Goal: Task Accomplishment & Management: Use online tool/utility

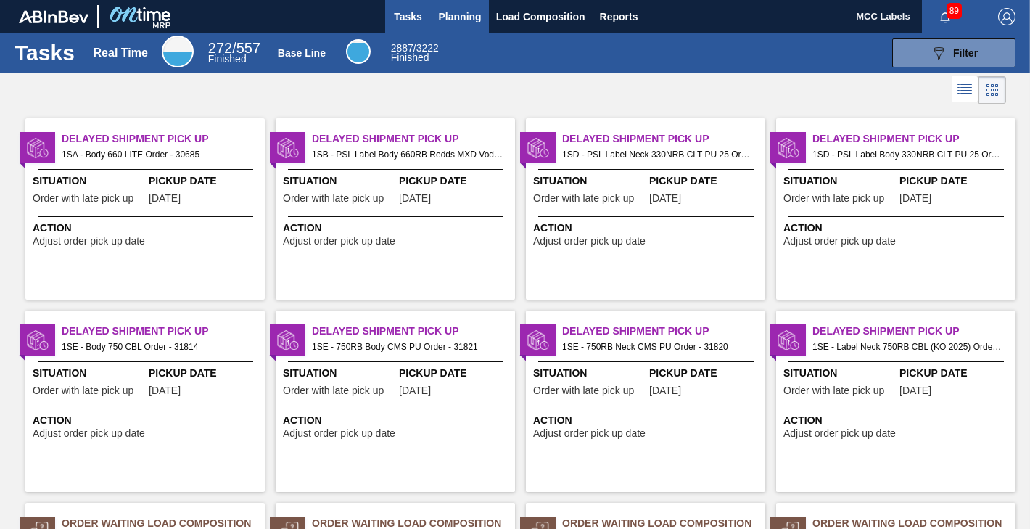
click at [451, 20] on span "Planning" at bounding box center [460, 16] width 43 height 17
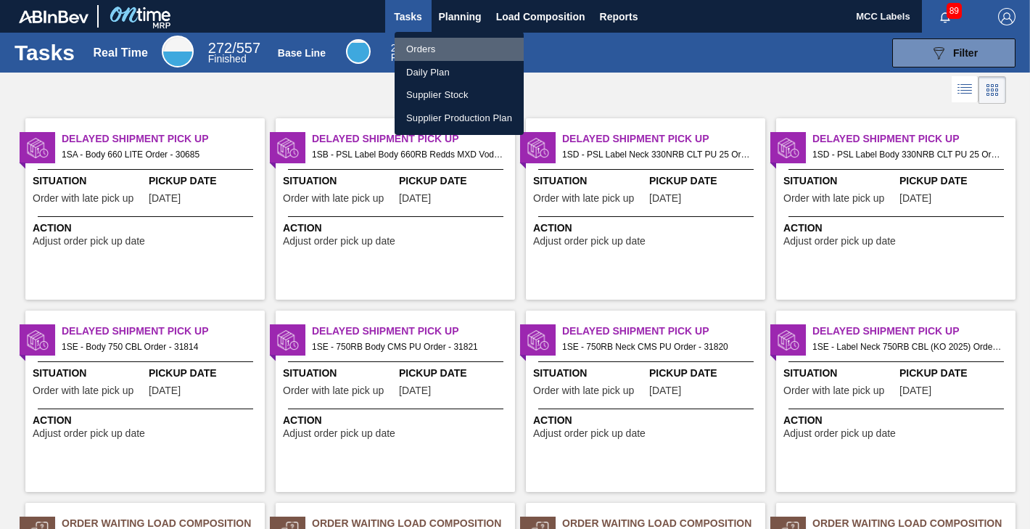
click at [424, 46] on li "Orders" at bounding box center [459, 49] width 129 height 23
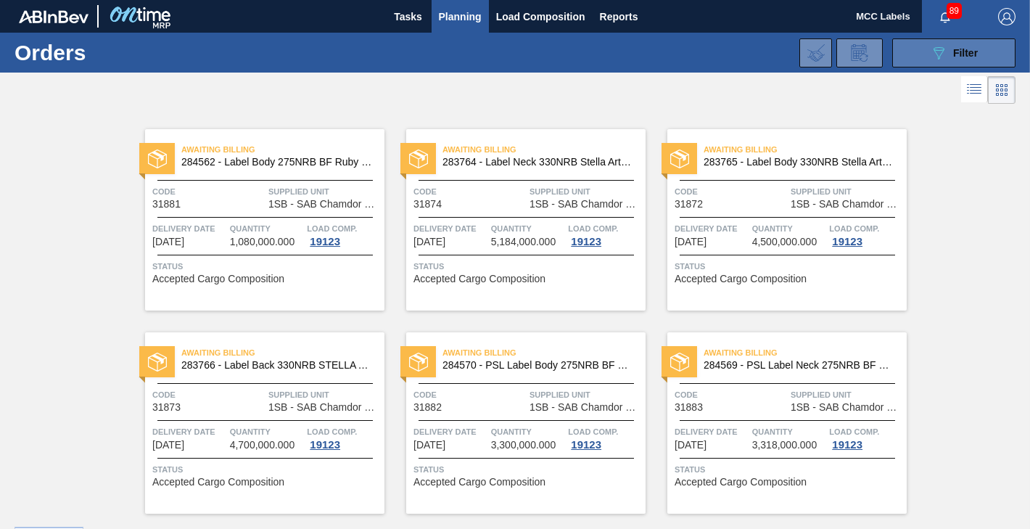
click at [915, 50] on button "089F7B8B-B2A5-4AFE-B5C0-19BA573D28AC Filter" at bounding box center [953, 52] width 123 height 29
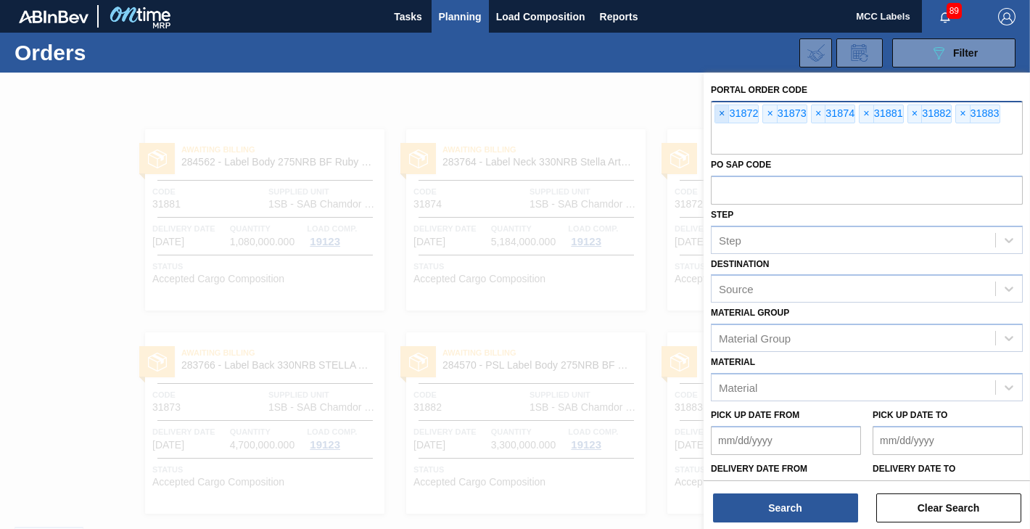
click at [723, 111] on span "×" at bounding box center [722, 113] width 14 height 17
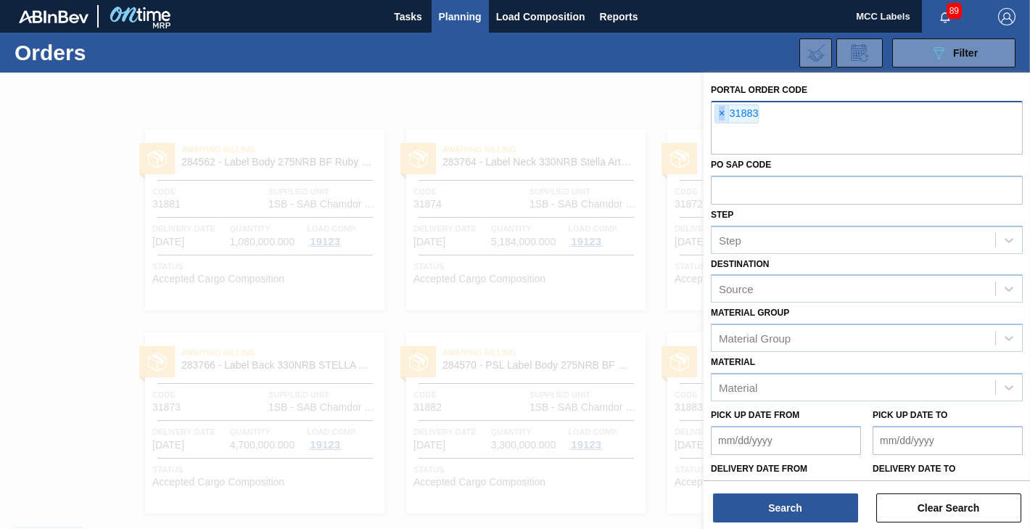
click at [723, 111] on span "×" at bounding box center [722, 113] width 14 height 17
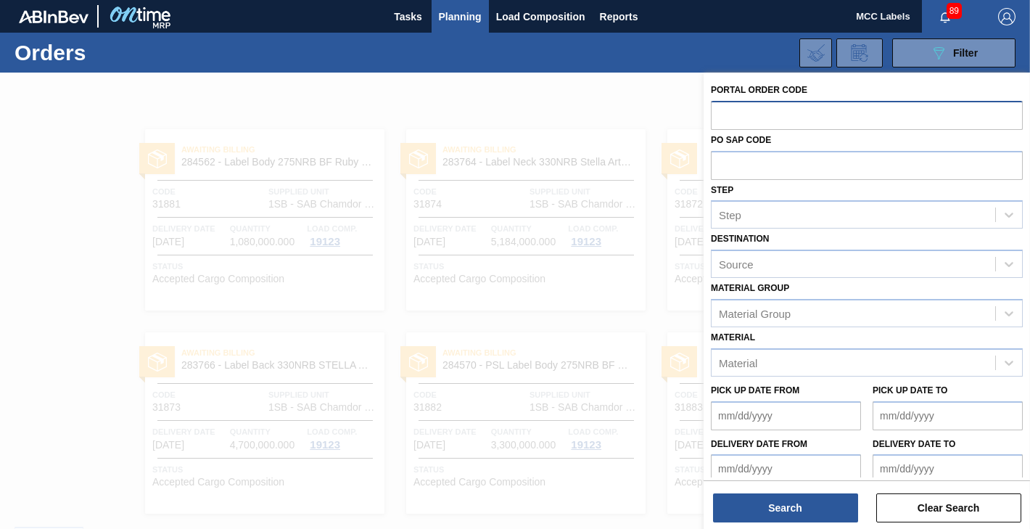
click at [723, 111] on input "text" at bounding box center [867, 115] width 312 height 28
type input "3"
type input "31950"
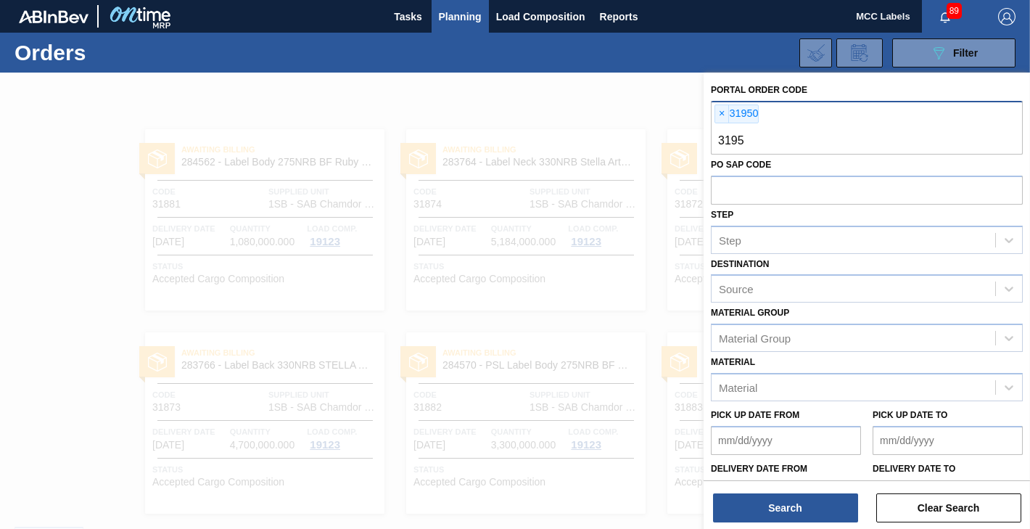
type input "31952"
type input "31955"
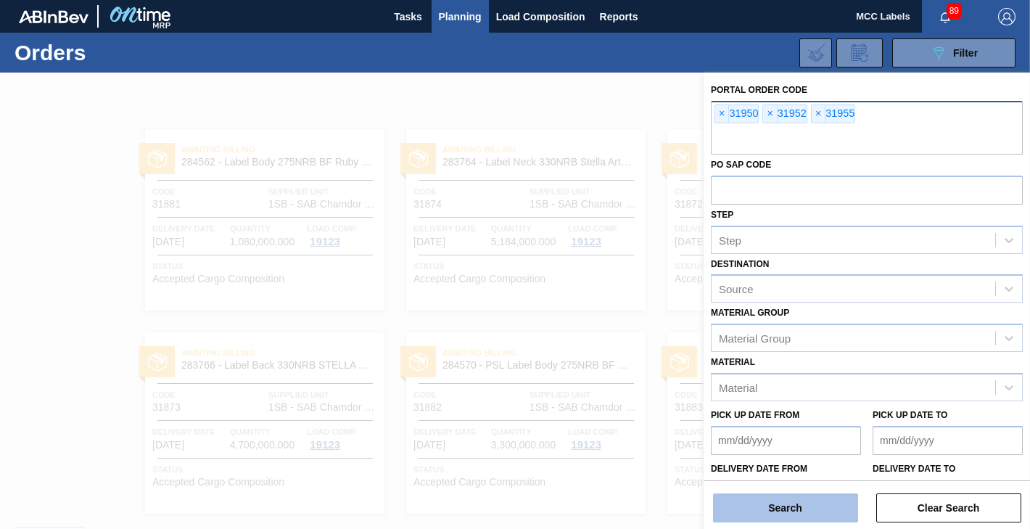
click at [778, 504] on button "Search" at bounding box center [785, 507] width 145 height 29
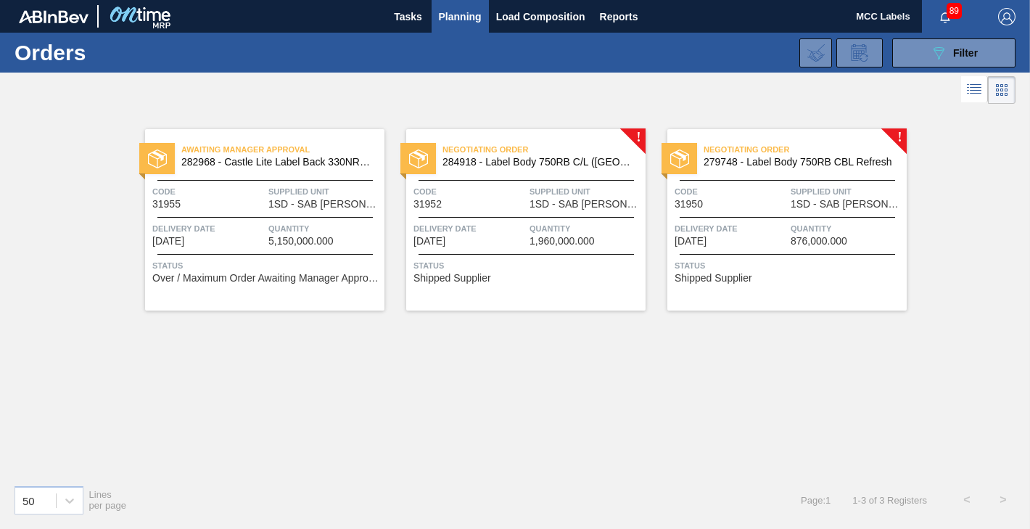
click at [264, 231] on span "Delivery Date" at bounding box center [208, 228] width 112 height 15
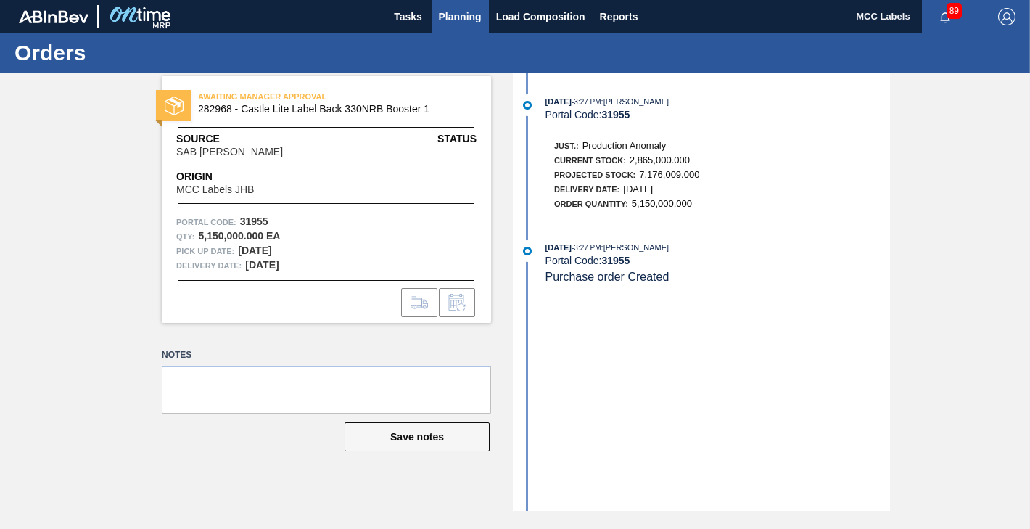
click at [461, 22] on span "Planning" at bounding box center [460, 16] width 43 height 17
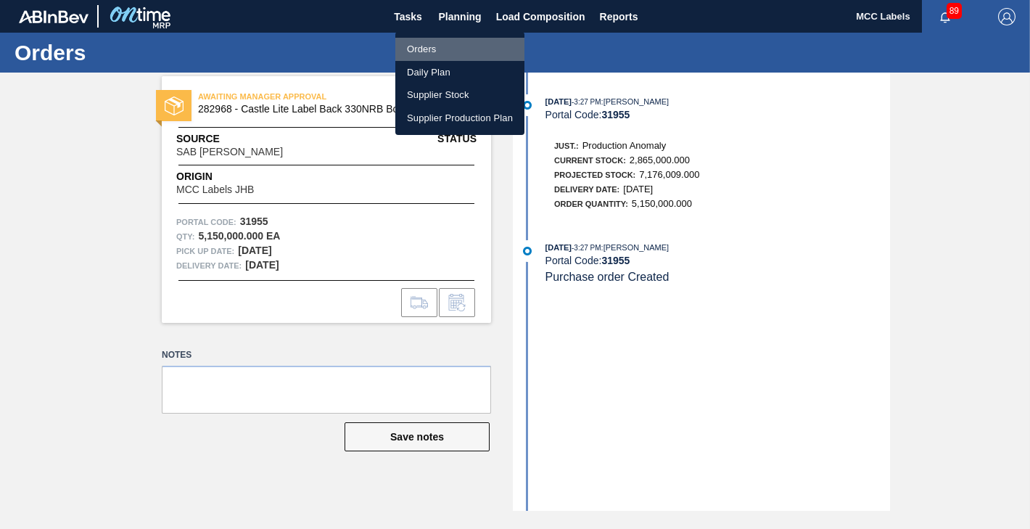
click at [416, 49] on li "Orders" at bounding box center [459, 49] width 129 height 23
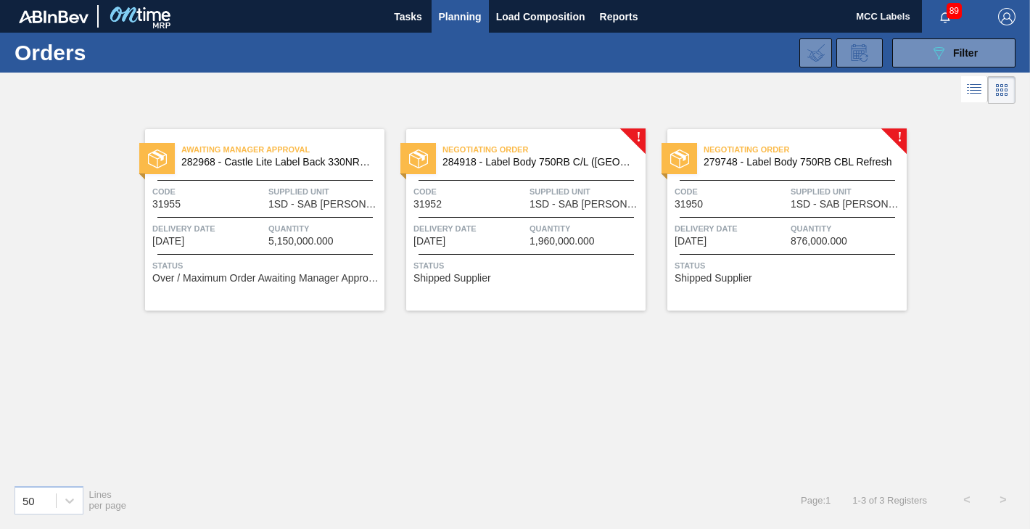
click at [493, 202] on div "Code 31952" at bounding box center [470, 196] width 112 height 25
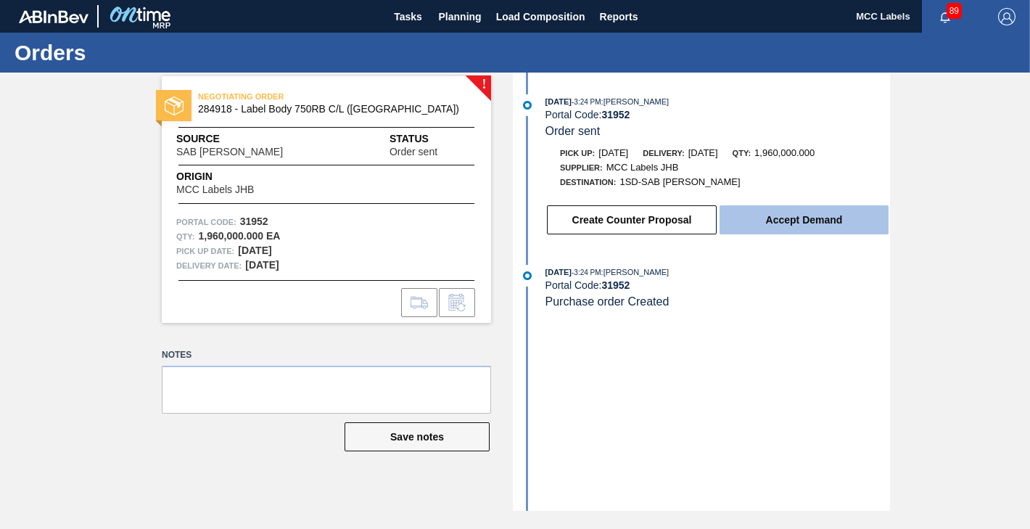
click at [767, 222] on button "Accept Demand" at bounding box center [804, 219] width 169 height 29
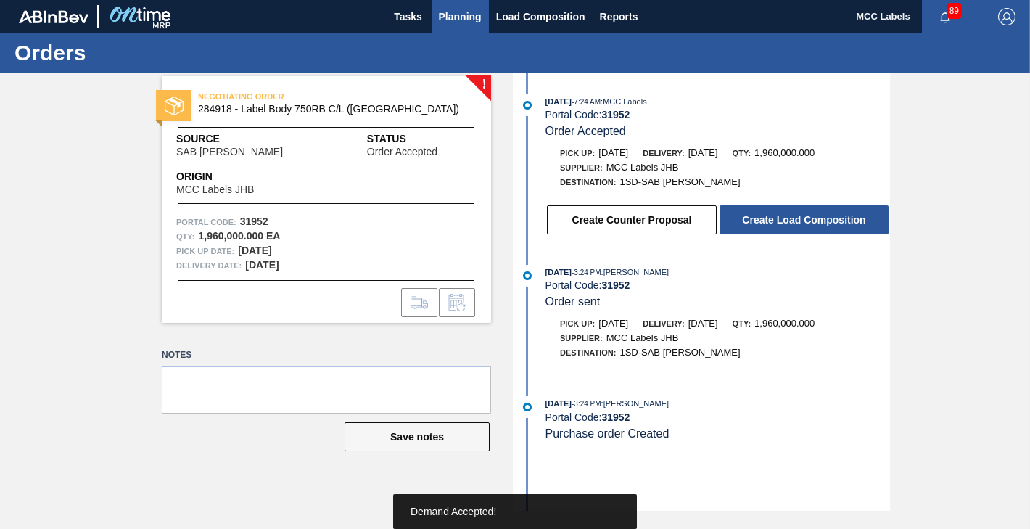
click at [461, 15] on span "Planning" at bounding box center [460, 16] width 43 height 17
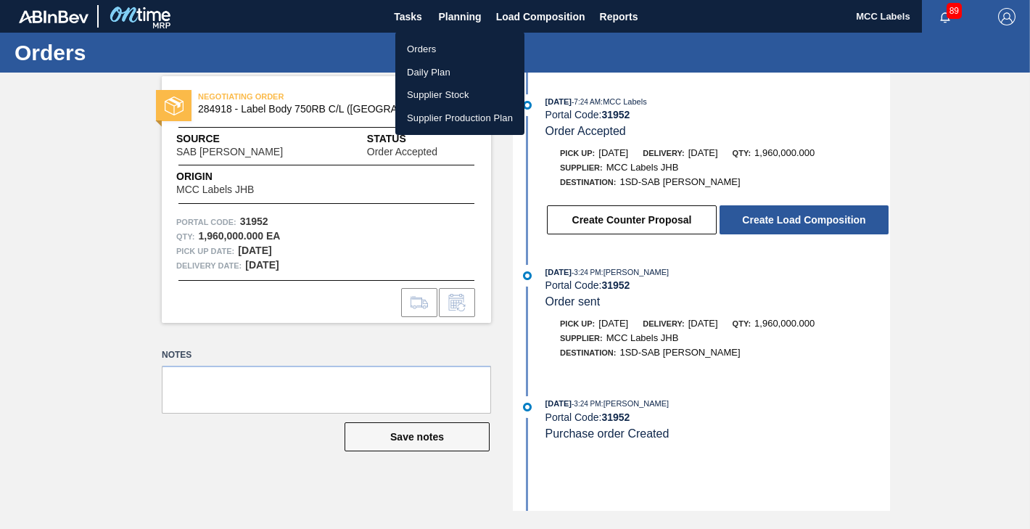
click at [411, 49] on li "Orders" at bounding box center [459, 49] width 129 height 23
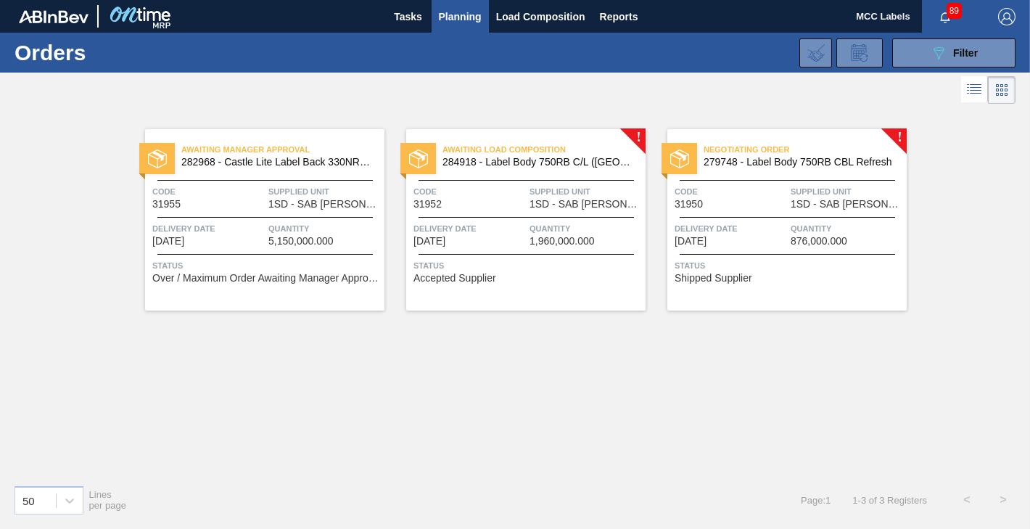
click at [775, 229] on span "Delivery Date" at bounding box center [731, 228] width 112 height 15
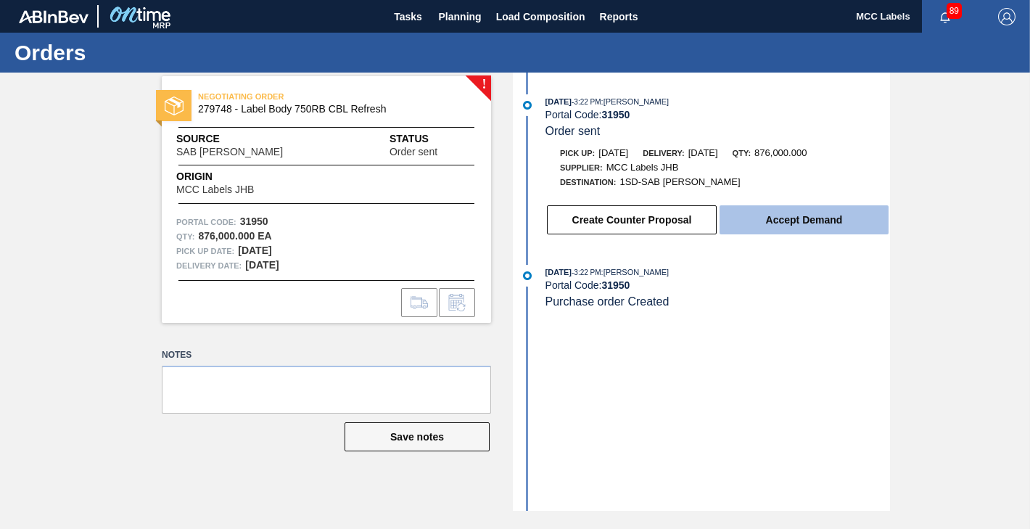
click at [770, 222] on button "Accept Demand" at bounding box center [804, 219] width 169 height 29
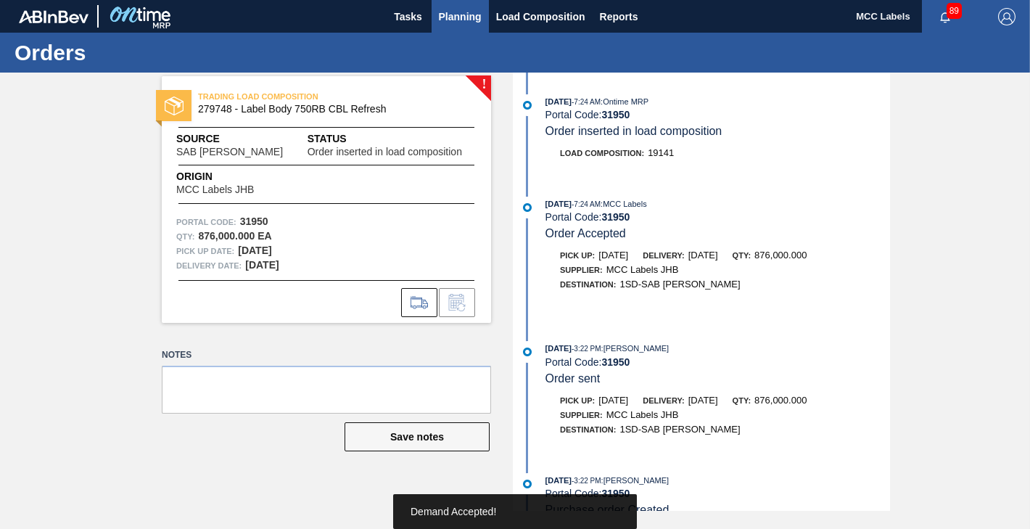
click at [461, 17] on span "Planning" at bounding box center [460, 16] width 43 height 17
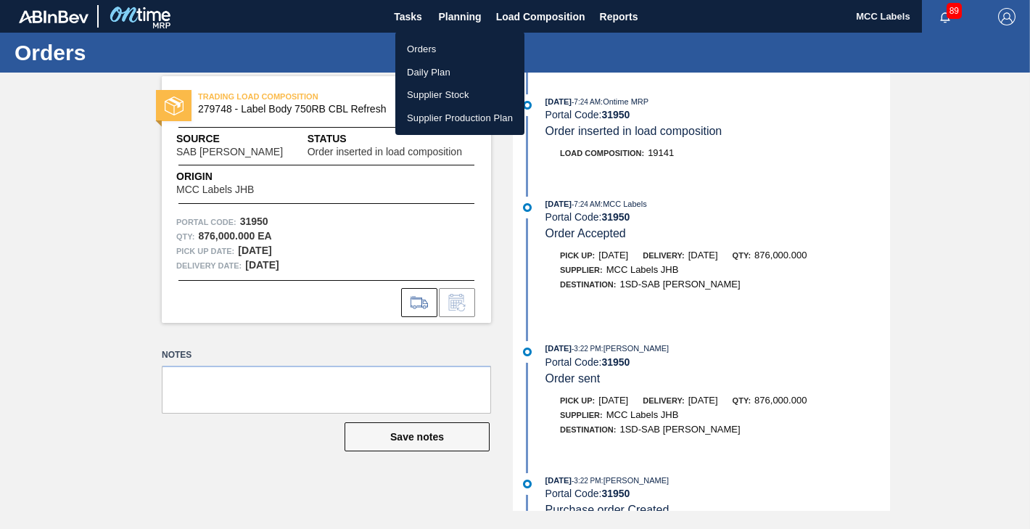
click at [418, 49] on li "Orders" at bounding box center [459, 49] width 129 height 23
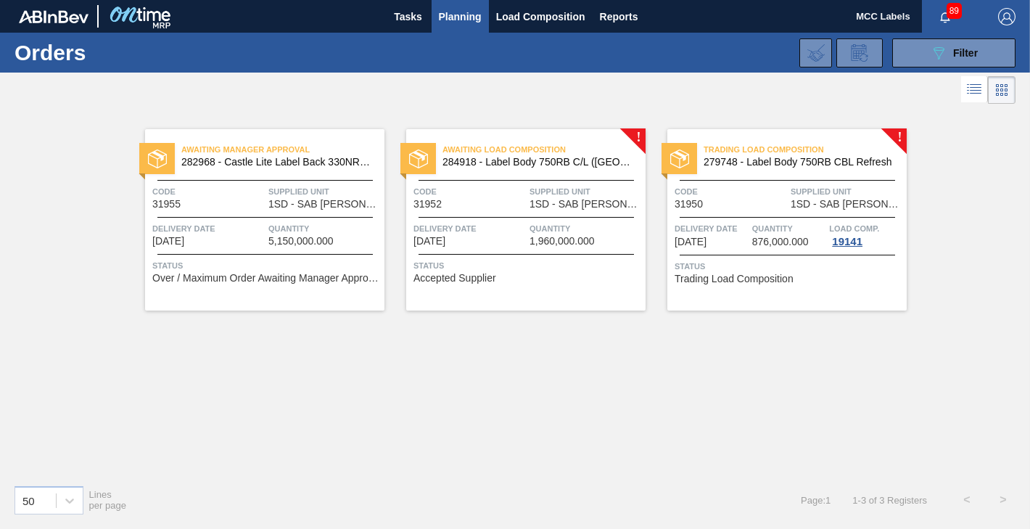
click at [569, 237] on span "1,960,000.000" at bounding box center [562, 241] width 65 height 11
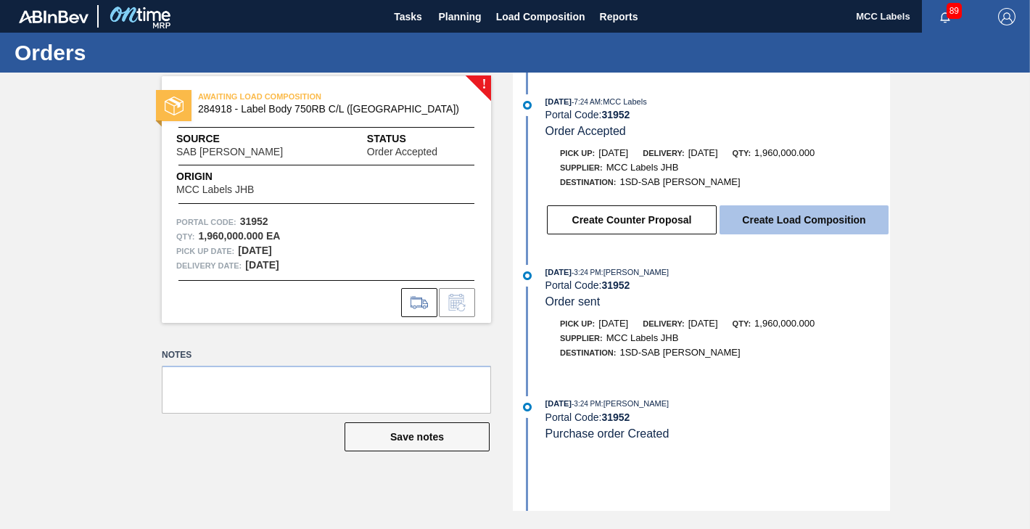
click at [768, 223] on button "Create Load Composition" at bounding box center [804, 219] width 169 height 29
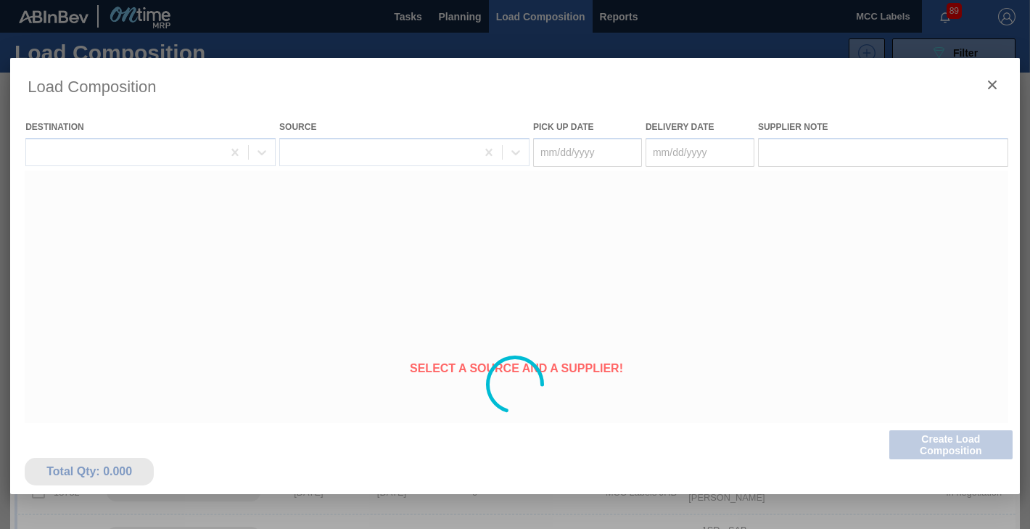
type Date "[DATE]"
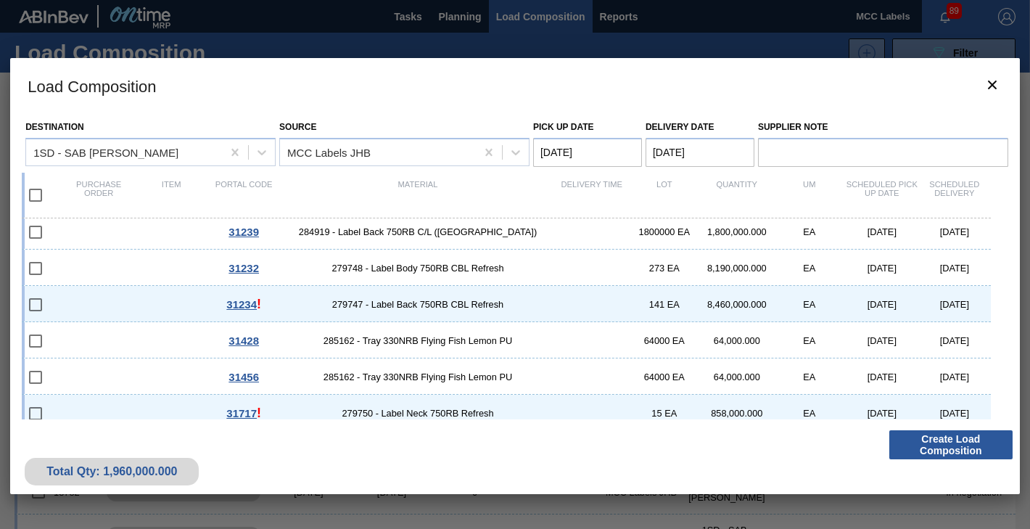
scroll to position [343, 0]
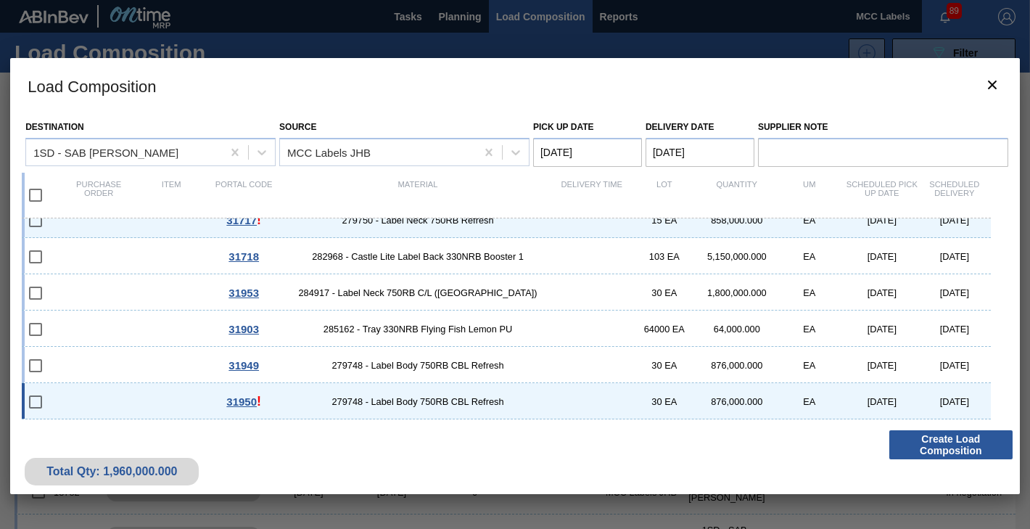
click at [28, 400] on input "checkbox" at bounding box center [35, 402] width 30 height 30
checkbox input "false"
click at [120, 396] on div "31950 ! 279748 - Label Body 750RB CBL Refresh 30 EA 876,000.000 EA [DATE] [DATE]" at bounding box center [506, 401] width 969 height 36
checkbox input "true"
click at [588, 145] on Date "Pick up Date" at bounding box center [587, 152] width 109 height 29
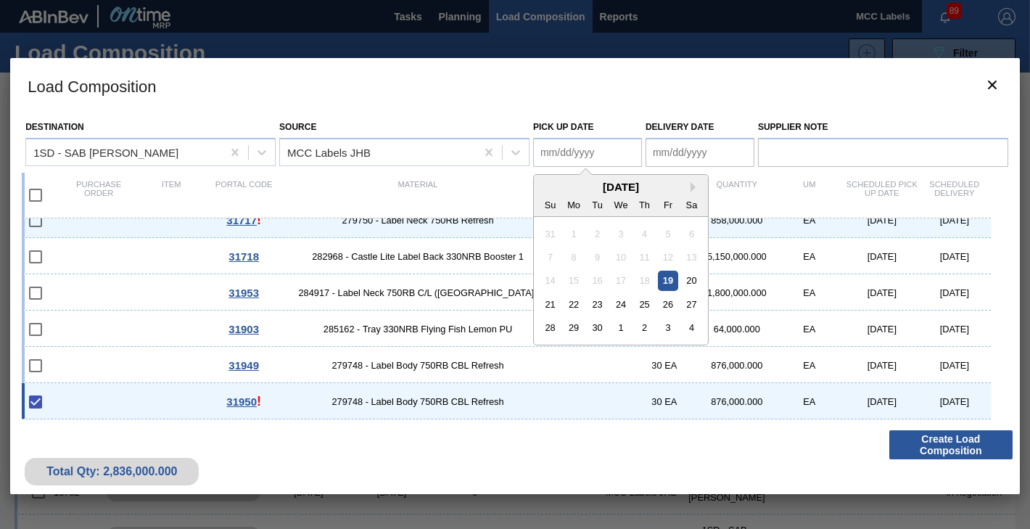
click at [665, 280] on div "19" at bounding box center [668, 281] width 20 height 20
type Date "[DATE]"
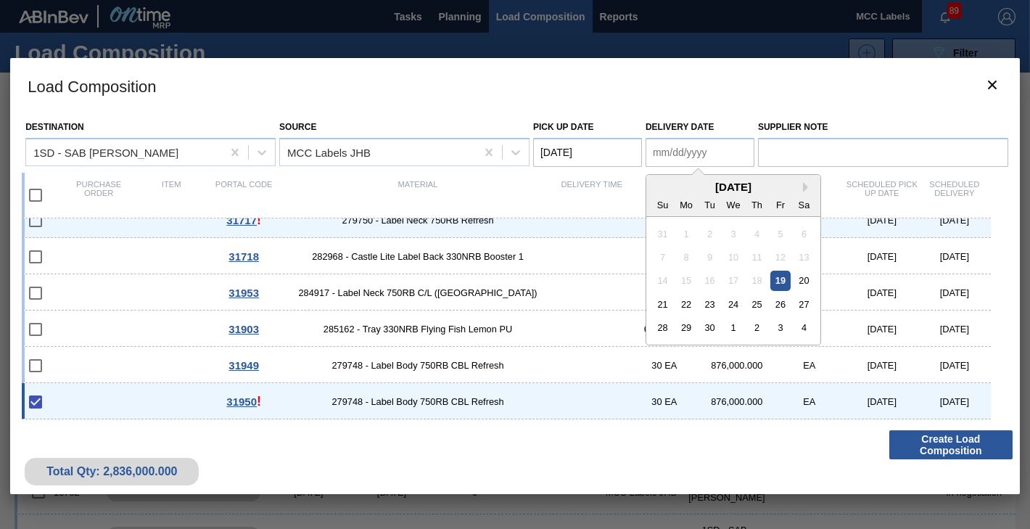
click at [685, 152] on Date "Delivery Date" at bounding box center [700, 152] width 109 height 29
click at [778, 277] on div "19" at bounding box center [780, 281] width 20 height 20
type Date "[DATE]"
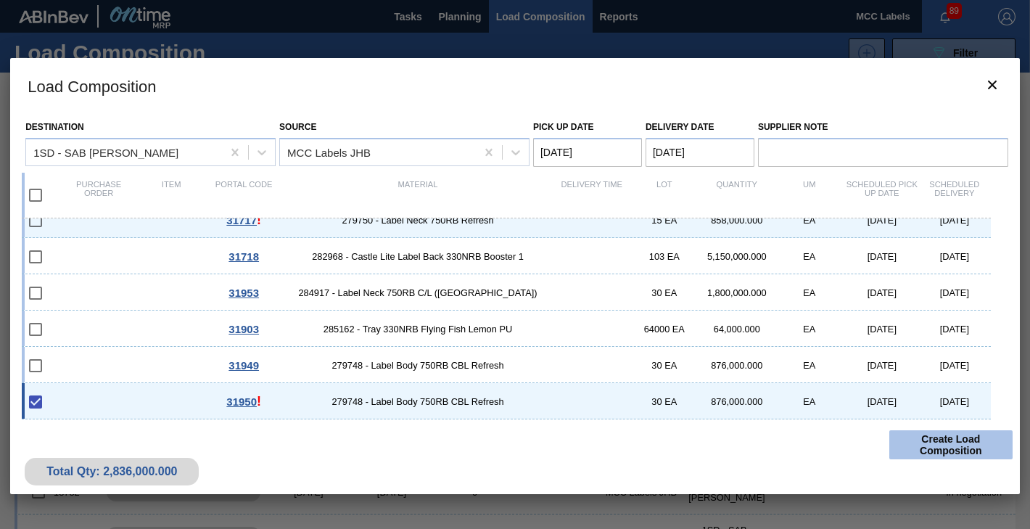
click at [923, 443] on button "Create Load Composition" at bounding box center [950, 444] width 123 height 29
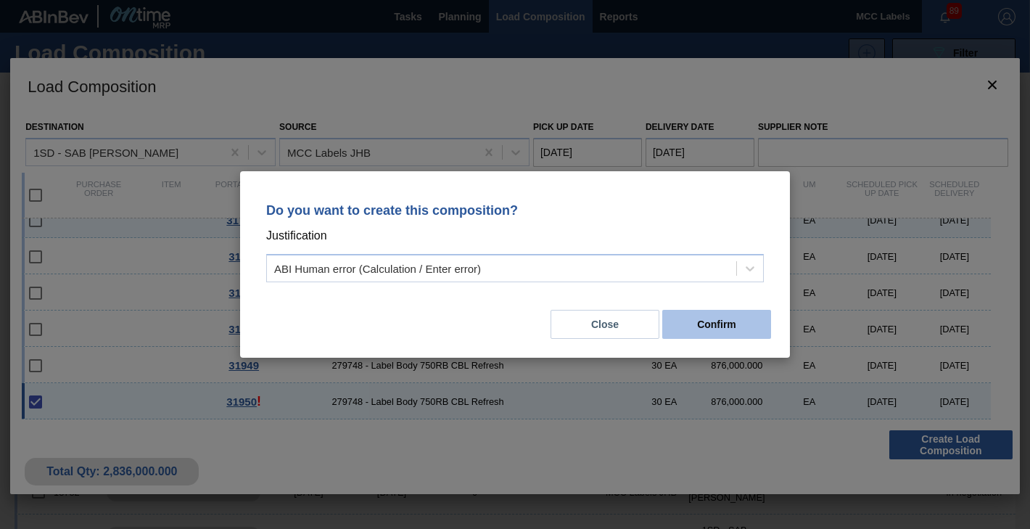
click at [723, 317] on button "Confirm" at bounding box center [716, 324] width 109 height 29
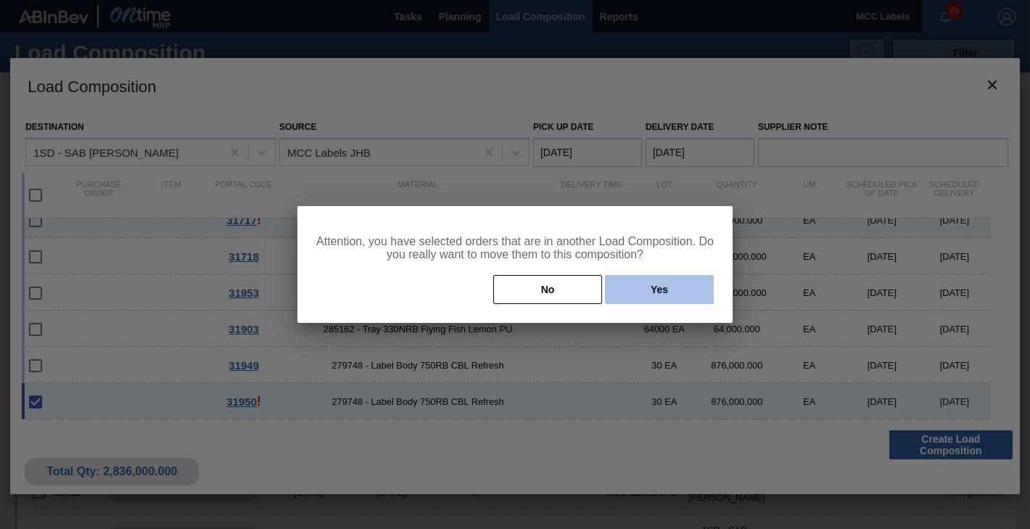
click at [650, 293] on button "Yes" at bounding box center [659, 289] width 109 height 29
